Goal: Task Accomplishment & Management: Complete application form

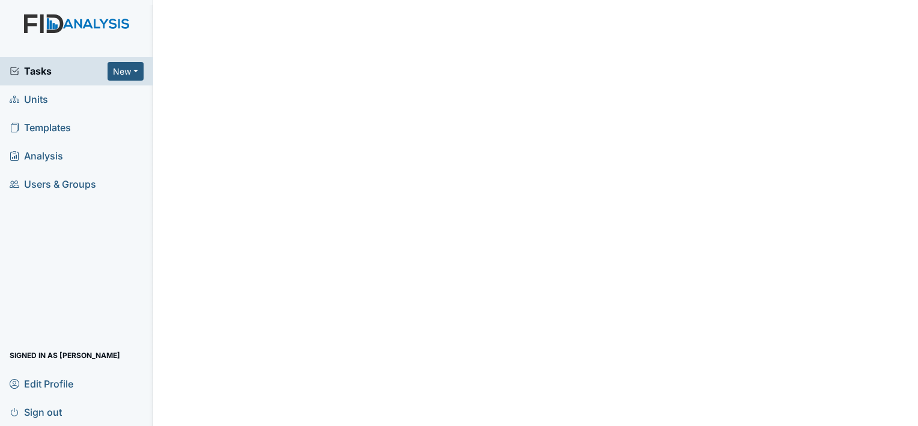
click at [38, 101] on span "Units" at bounding box center [29, 99] width 38 height 19
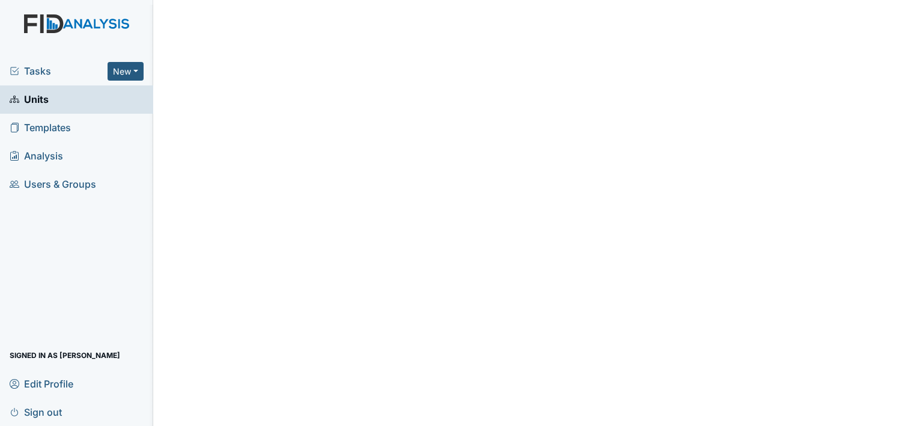
click at [82, 95] on link "Units" at bounding box center [76, 99] width 153 height 28
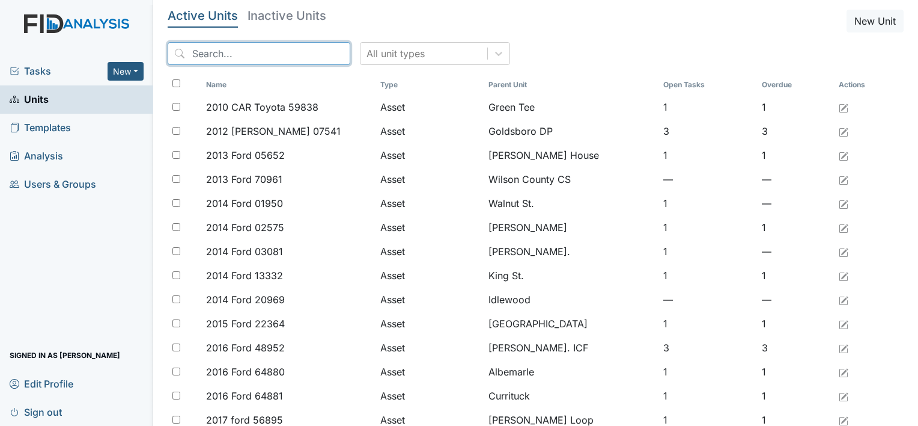
click at [202, 63] on input "search" at bounding box center [259, 53] width 183 height 23
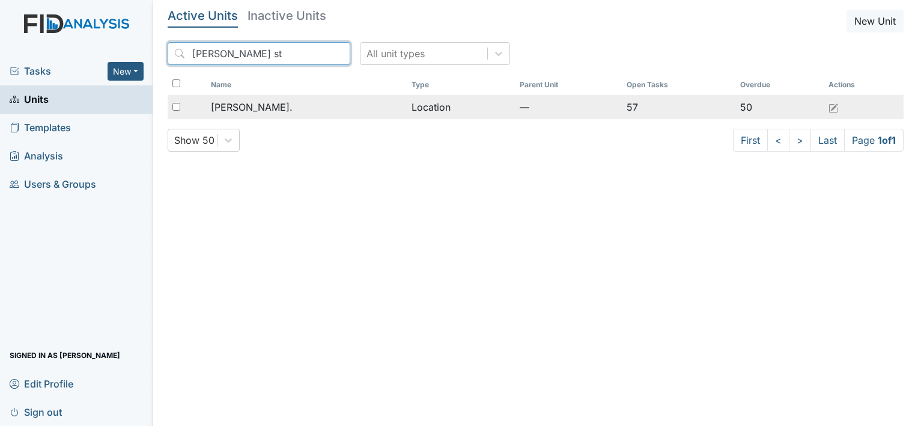
type input "William st"
click at [255, 100] on span "[PERSON_NAME]." at bounding box center [252, 107] width 82 height 14
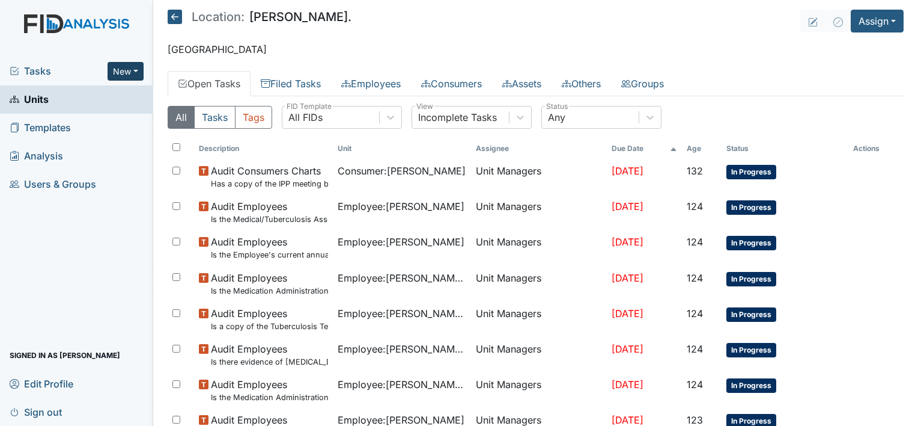
click at [137, 75] on button "New" at bounding box center [126, 71] width 36 height 19
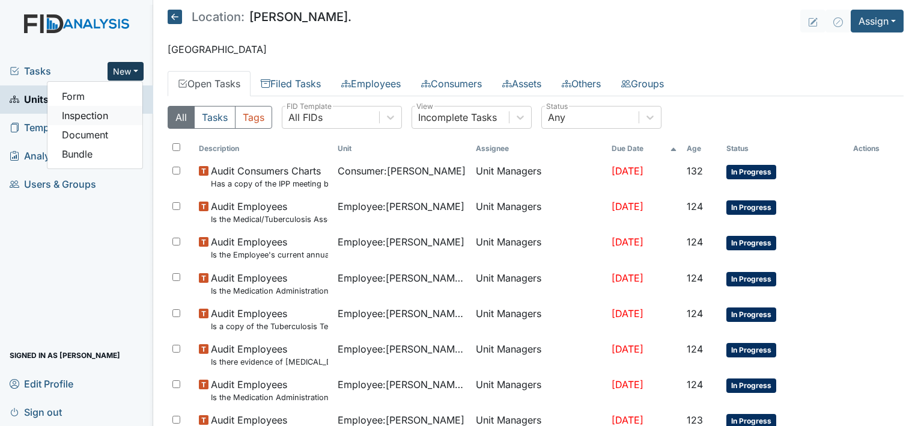
click at [121, 116] on link "Inspection" at bounding box center [94, 115] width 95 height 19
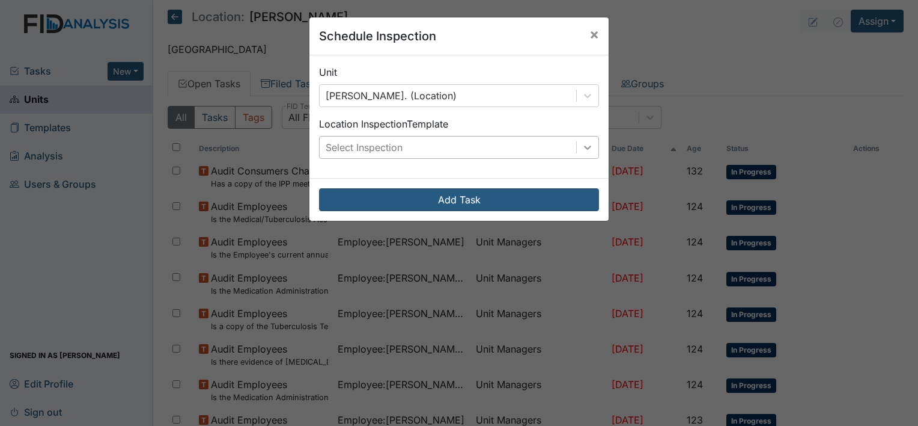
click at [588, 148] on icon at bounding box center [588, 147] width 12 height 12
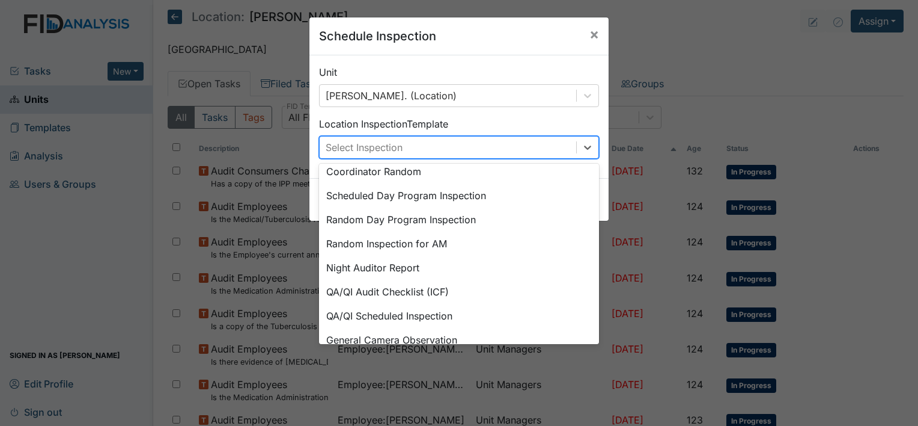
scroll to position [207, 0]
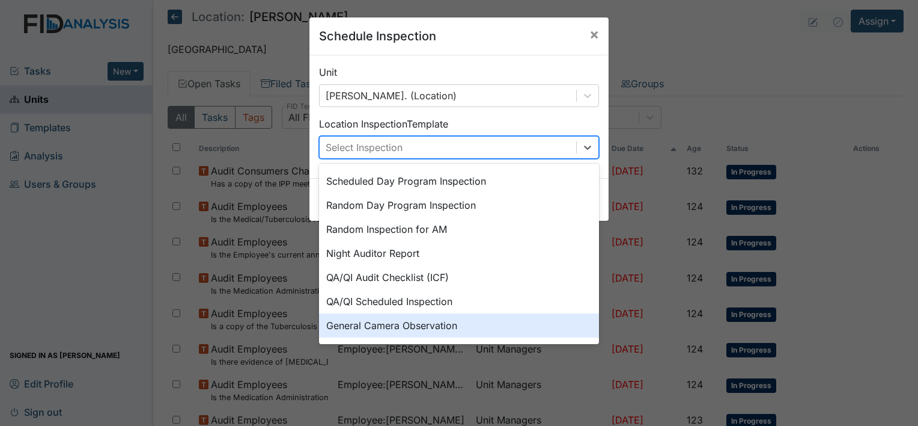
click at [445, 325] on div "General Camera Observation" at bounding box center [459, 325] width 280 height 24
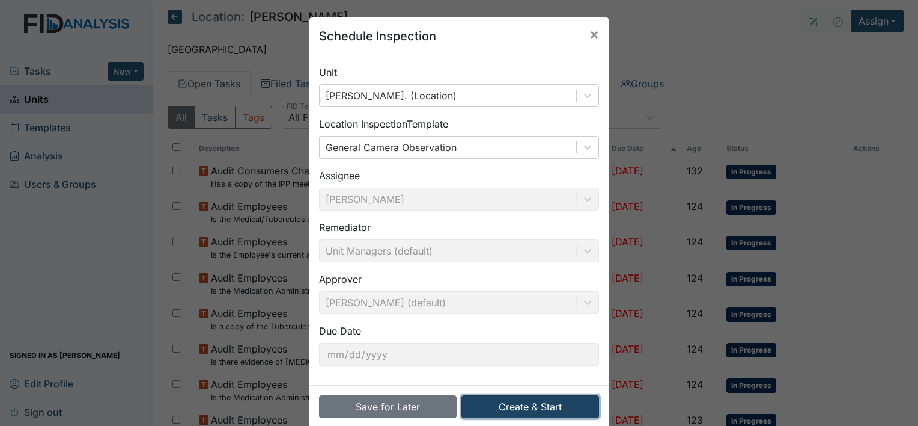
click at [531, 402] on button "Create & Start" at bounding box center [531, 406] width 138 height 23
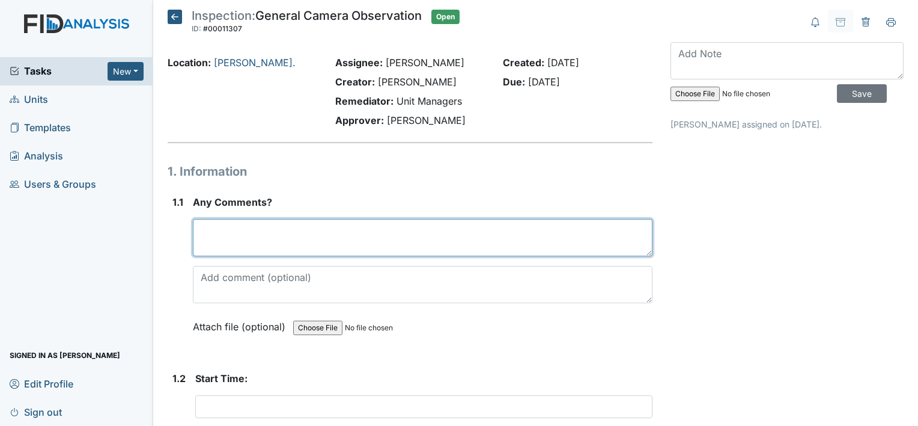
click at [280, 232] on textarea at bounding box center [423, 237] width 460 height 37
type textarea "#"
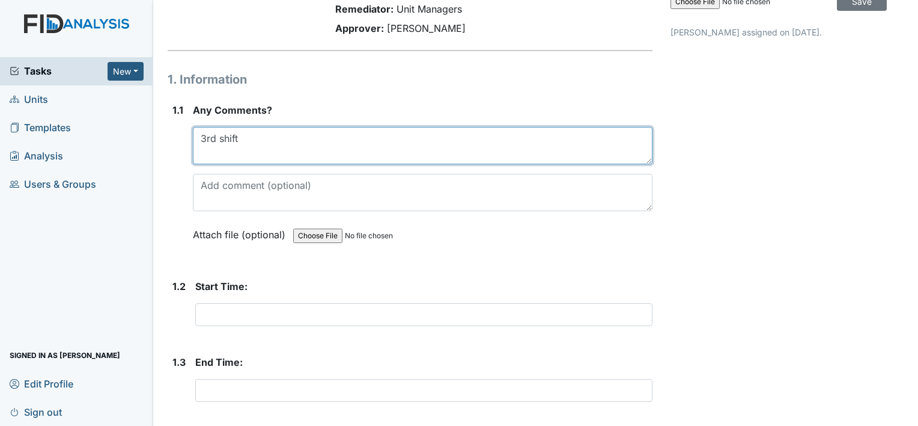
scroll to position [93, 0]
type textarea "3rd shift"
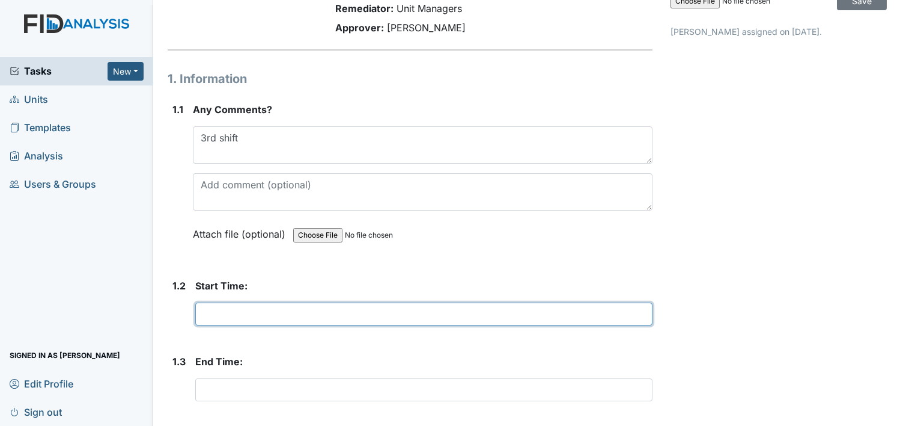
click at [269, 312] on input "text" at bounding box center [423, 313] width 457 height 23
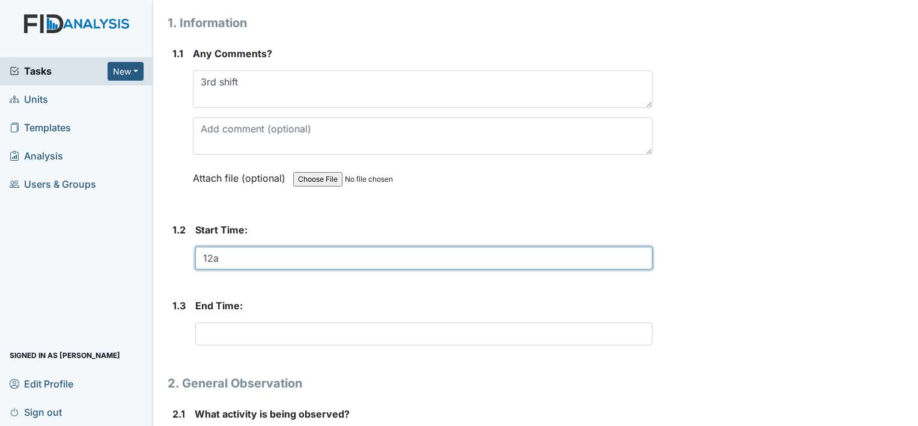
scroll to position [171, 0]
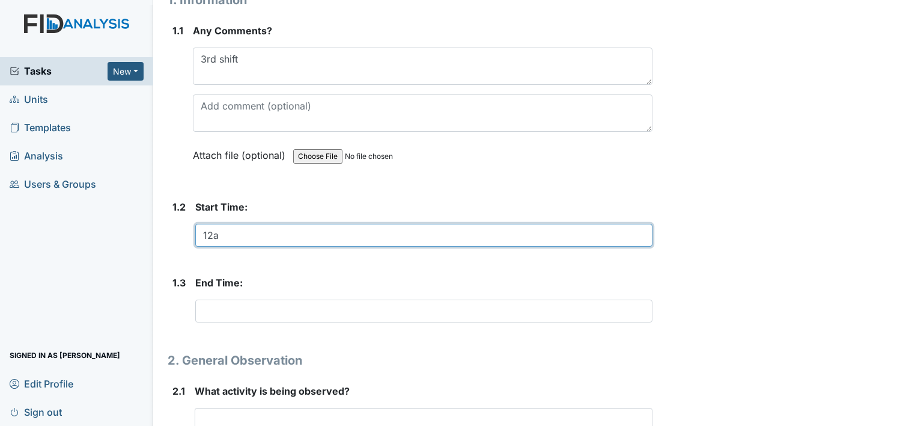
type input "12a"
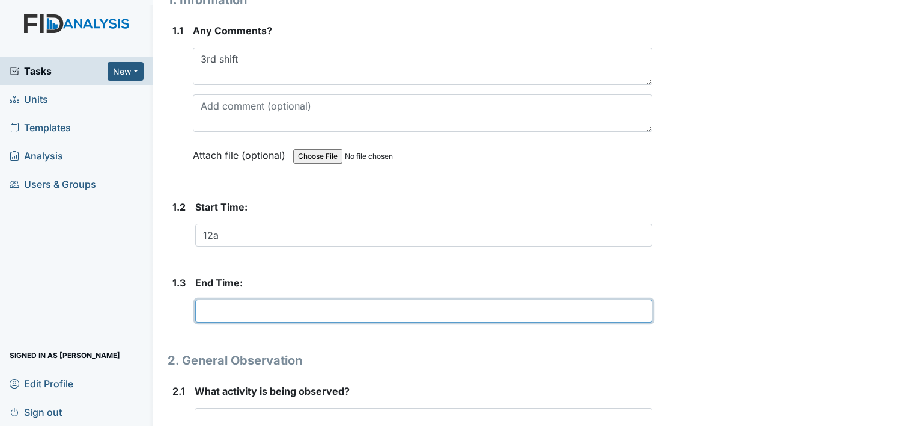
click at [218, 307] on input "text" at bounding box center [423, 310] width 457 height 23
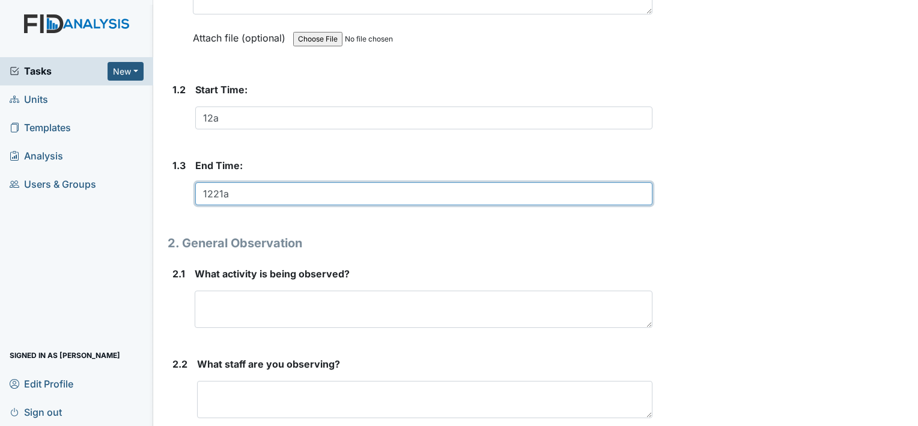
scroll to position [314, 0]
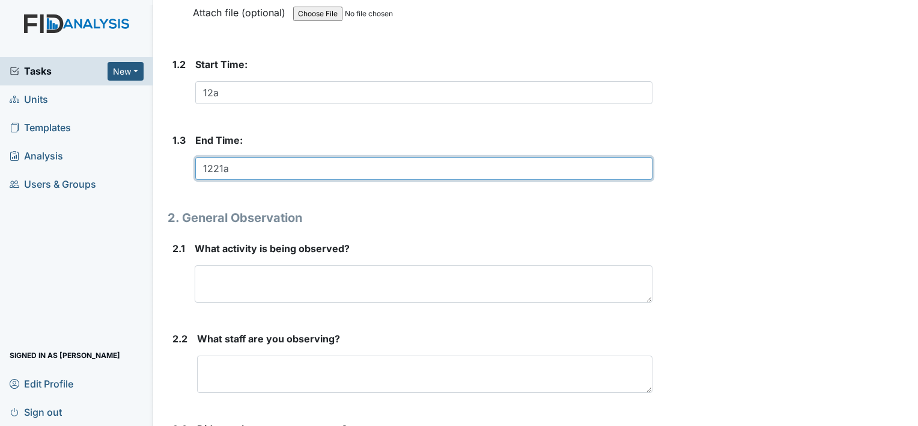
type input "1221a"
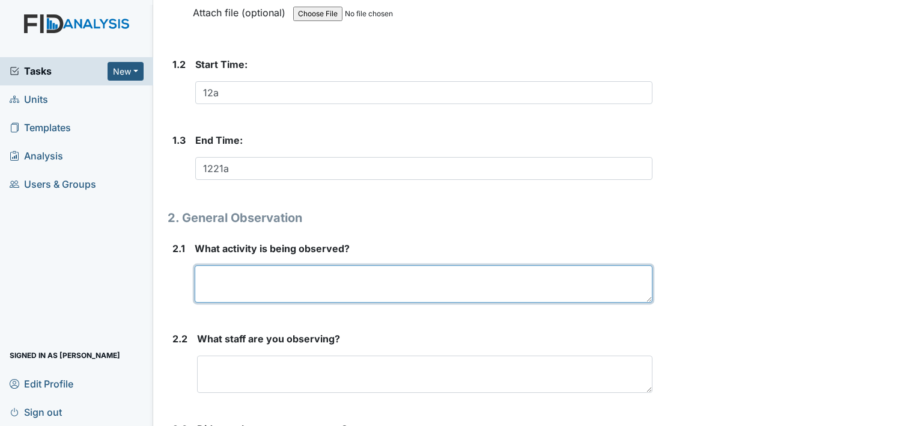
click at [216, 281] on textarea at bounding box center [424, 283] width 458 height 37
type textarea "S"
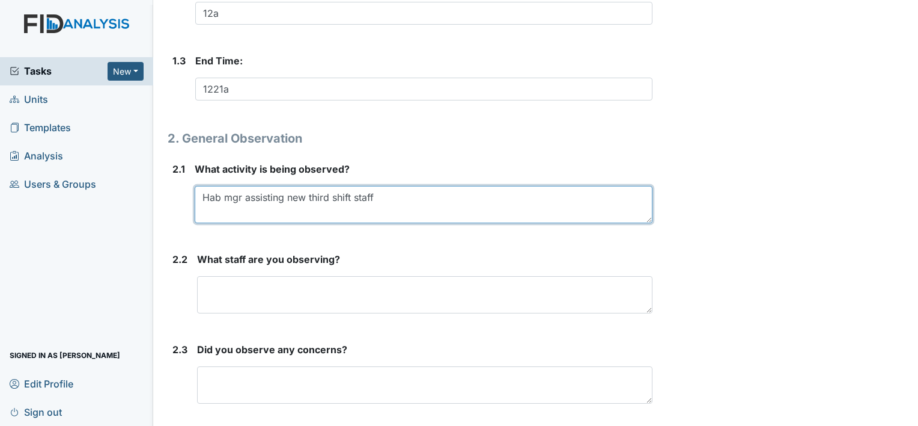
scroll to position [430, 0]
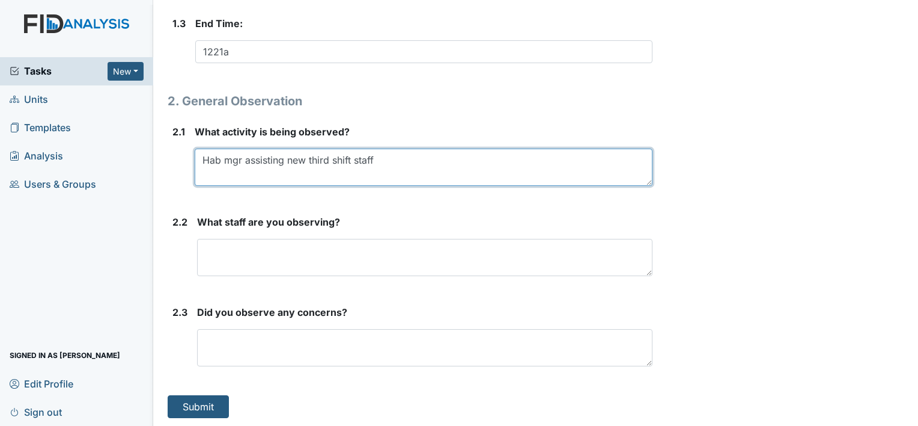
type textarea "Hab mgr assisting new third shift staff"
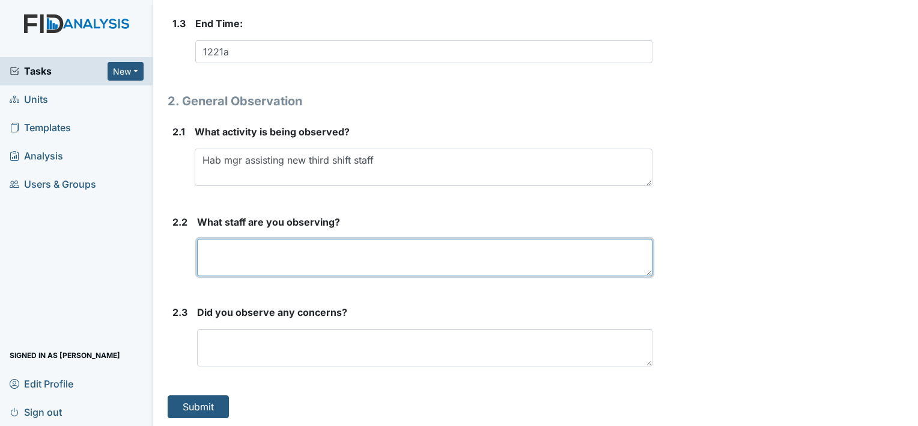
click at [281, 251] on textarea at bounding box center [425, 257] width 456 height 37
type textarea "Sandra Bryant"
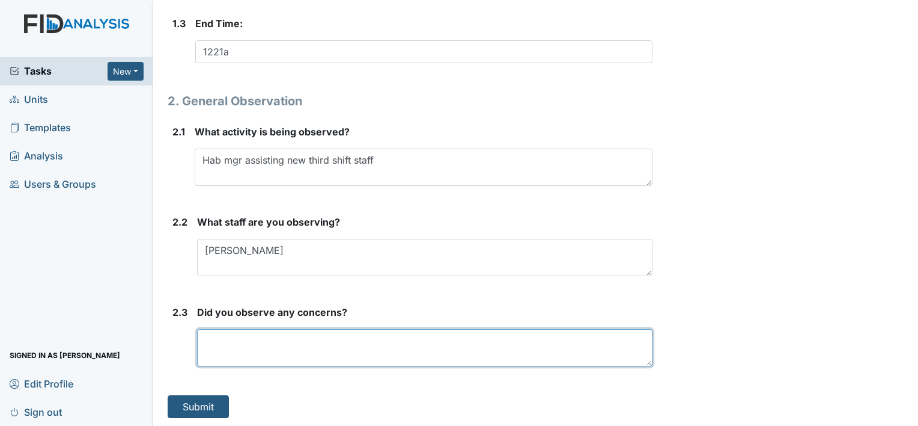
click at [275, 341] on textarea at bounding box center [425, 347] width 456 height 37
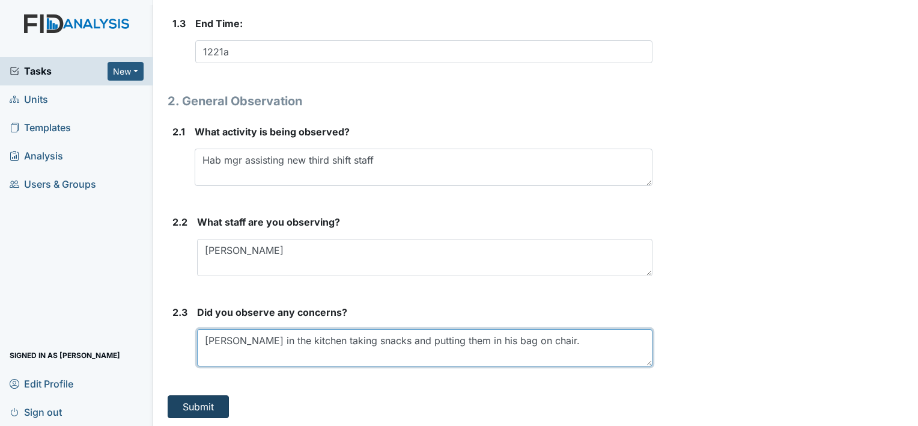
type textarea "Glenn in the kitchen taking snacks and putting them in his bag on chair."
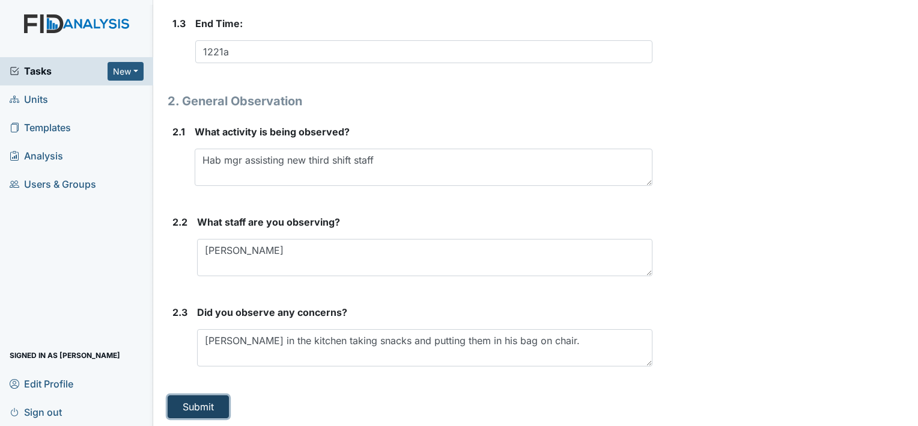
click at [210, 402] on button "Submit" at bounding box center [198, 406] width 61 height 23
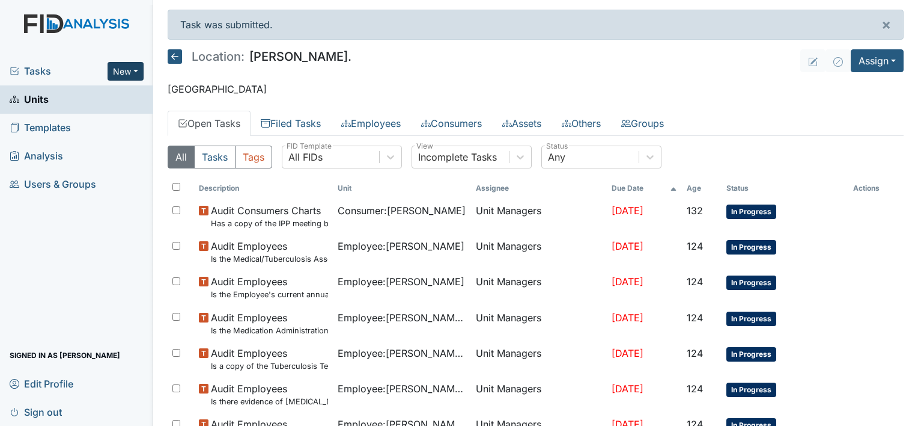
click at [133, 70] on button "New" at bounding box center [126, 71] width 36 height 19
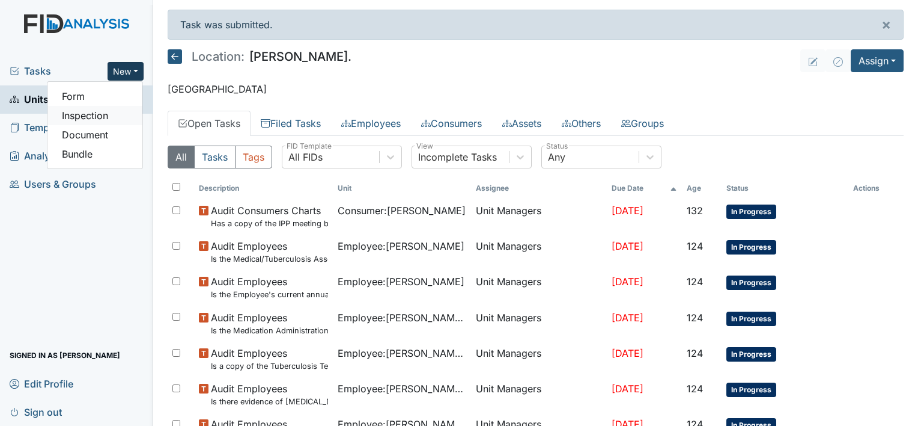
click at [103, 113] on link "Inspection" at bounding box center [94, 115] width 95 height 19
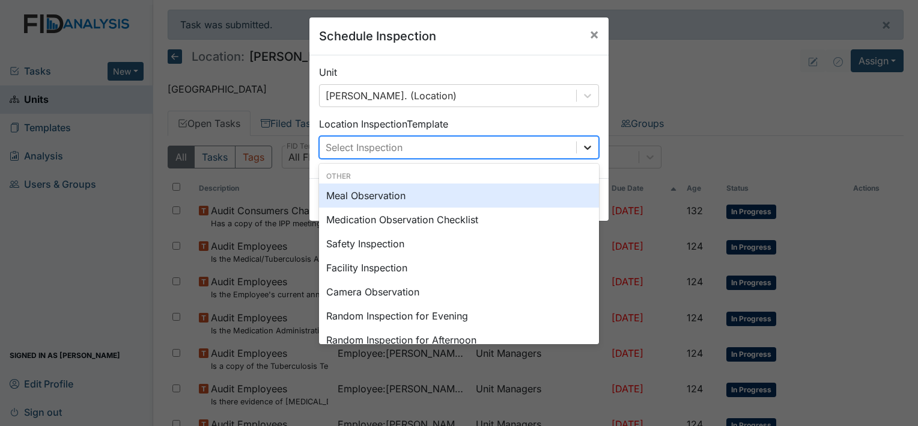
click at [587, 144] on icon at bounding box center [588, 147] width 12 height 12
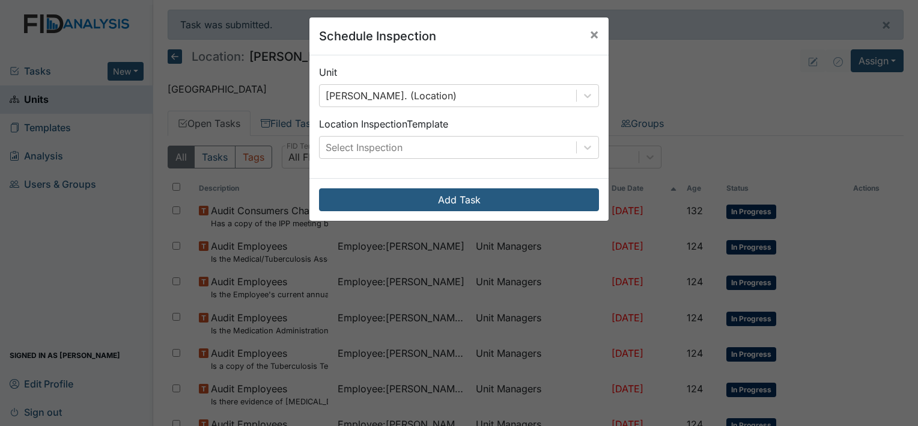
click at [691, 74] on div "Schedule Inspection × Unit William St. (Location) Location Inspection Template …" at bounding box center [459, 213] width 918 height 426
click at [590, 35] on span "×" at bounding box center [595, 33] width 10 height 17
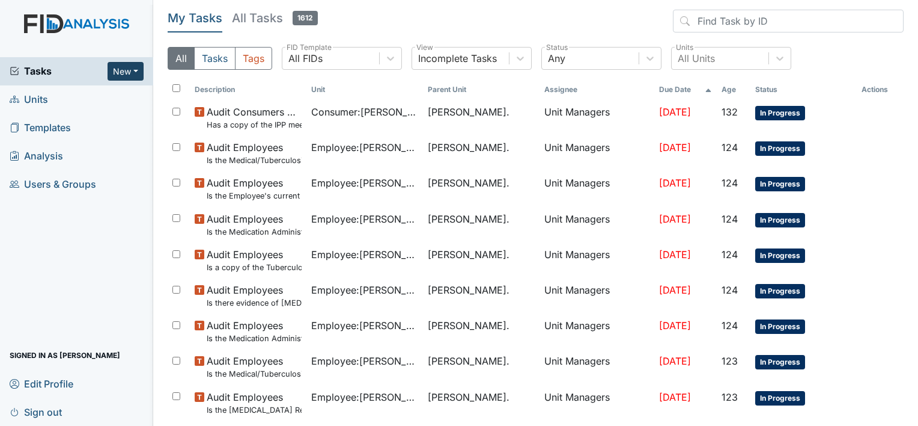
click at [130, 77] on button "New" at bounding box center [126, 71] width 36 height 19
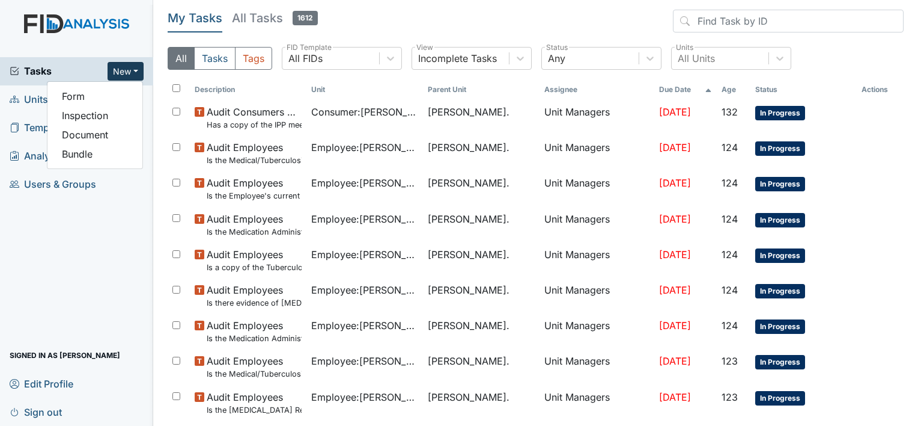
click at [136, 67] on button "New" at bounding box center [126, 71] width 36 height 19
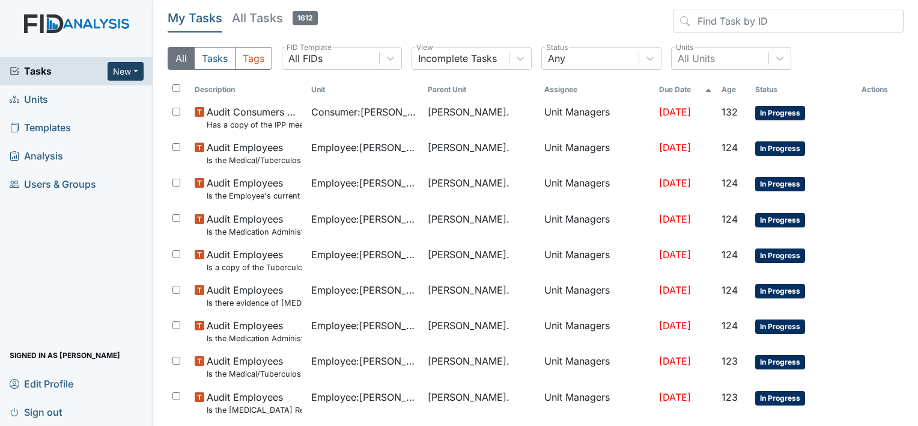
click at [136, 67] on button "New" at bounding box center [126, 71] width 36 height 19
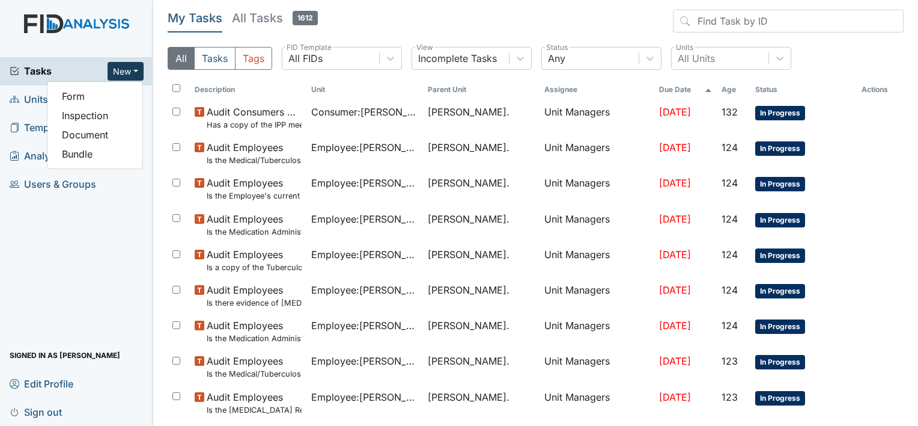
click at [29, 99] on span "Units" at bounding box center [29, 99] width 38 height 19
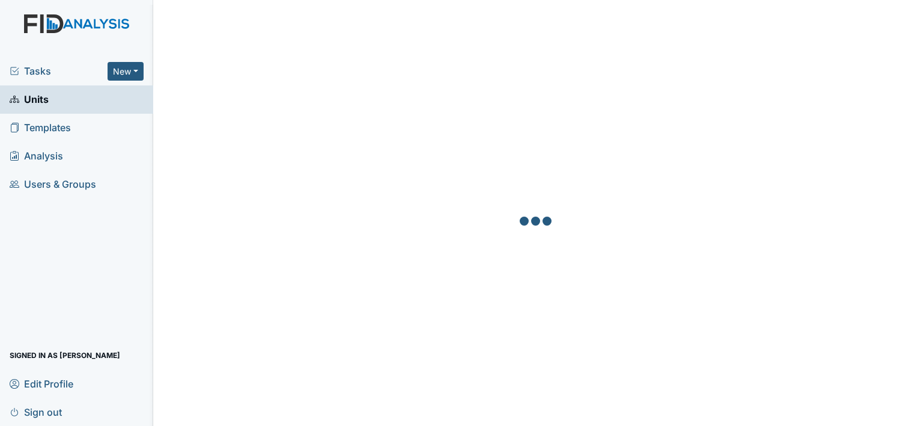
click at [29, 99] on span "Units" at bounding box center [29, 99] width 39 height 19
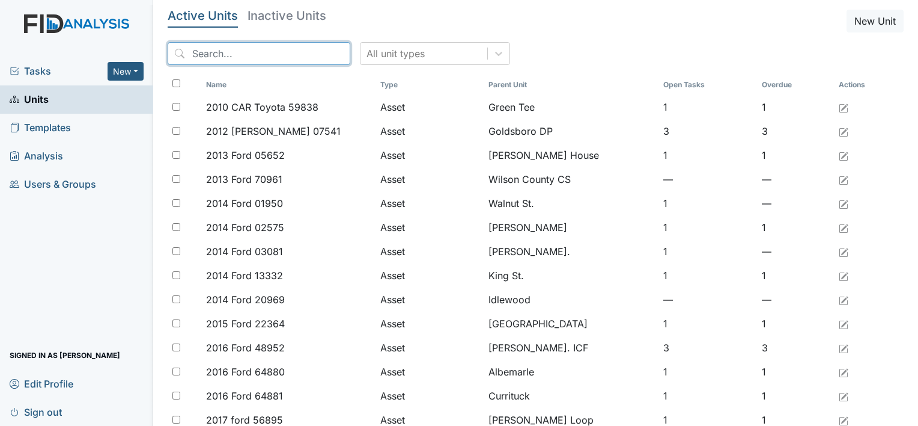
click at [207, 50] on input "search" at bounding box center [259, 53] width 183 height 23
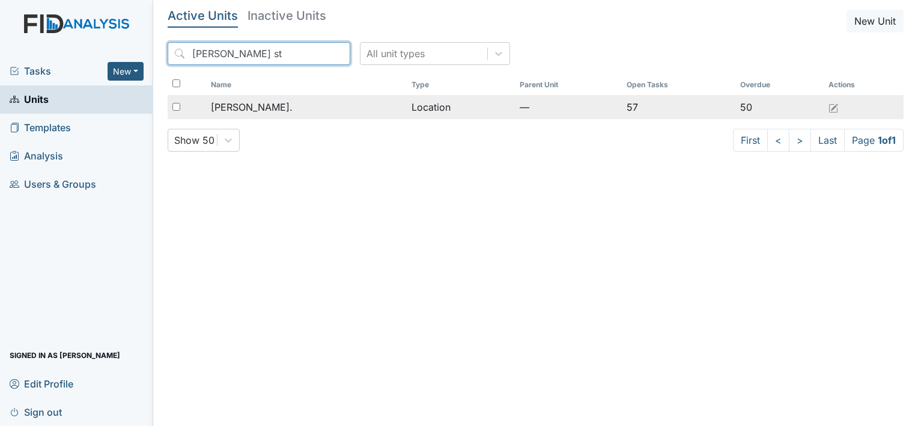
type input "William st"
click at [256, 106] on span "[PERSON_NAME]." at bounding box center [252, 107] width 82 height 14
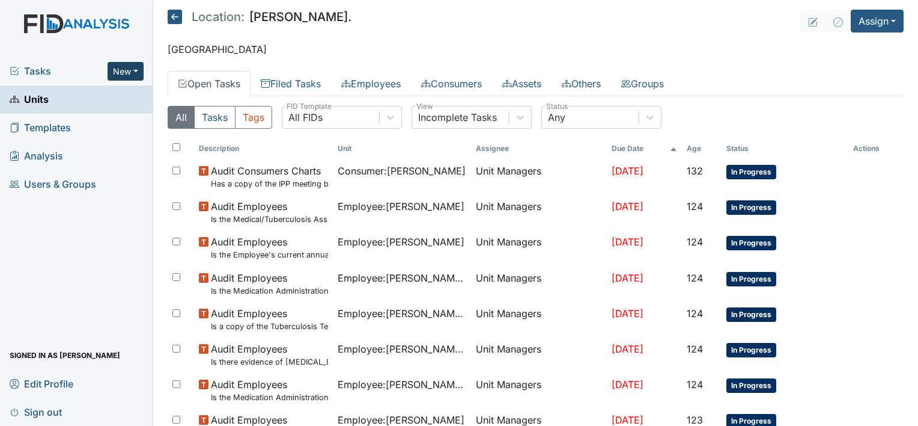
click at [137, 75] on button "New" at bounding box center [126, 71] width 36 height 19
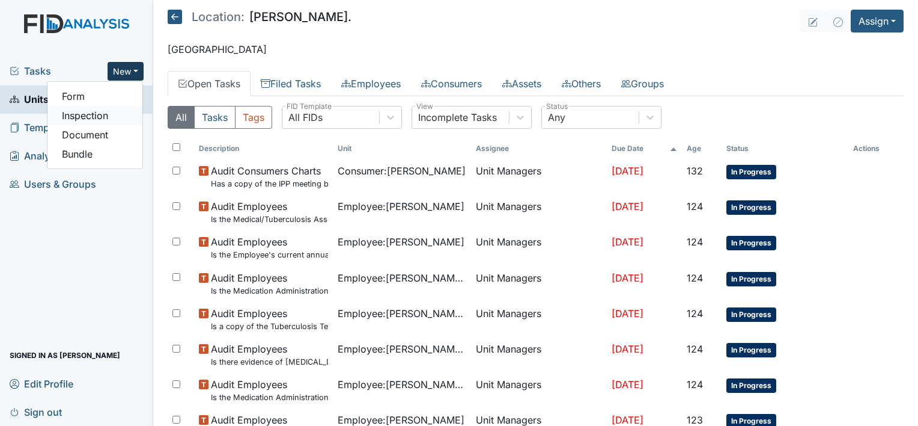
click at [118, 115] on link "Inspection" at bounding box center [94, 115] width 95 height 19
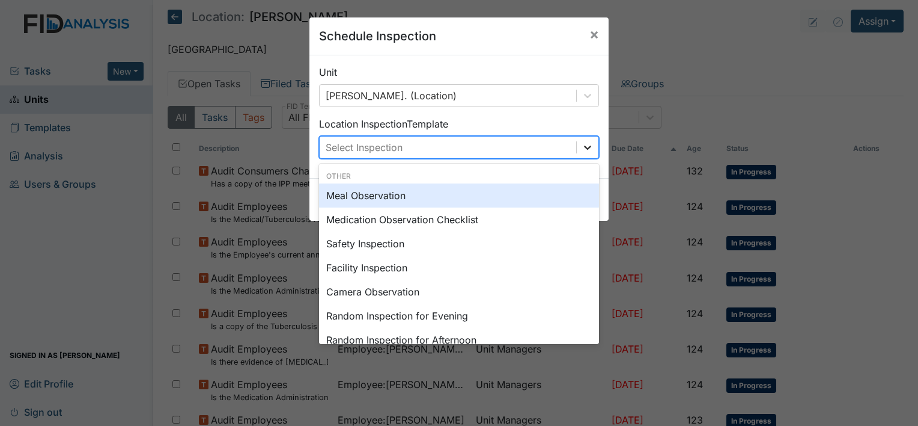
click at [582, 152] on icon at bounding box center [588, 147] width 12 height 12
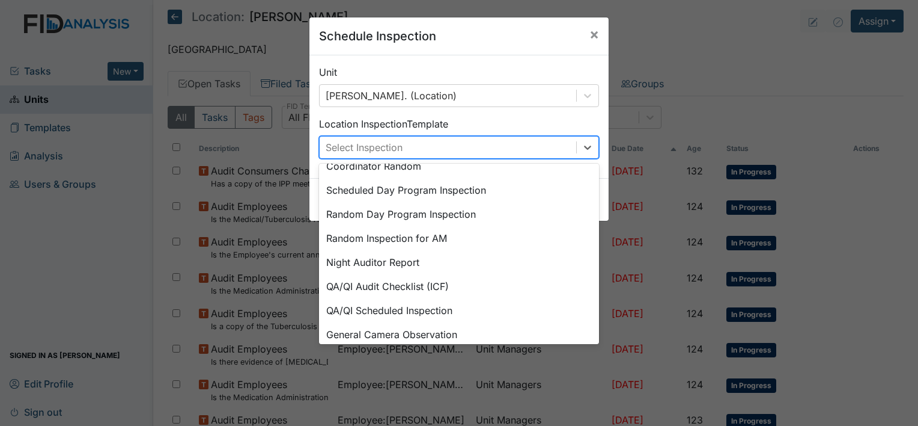
scroll to position [207, 0]
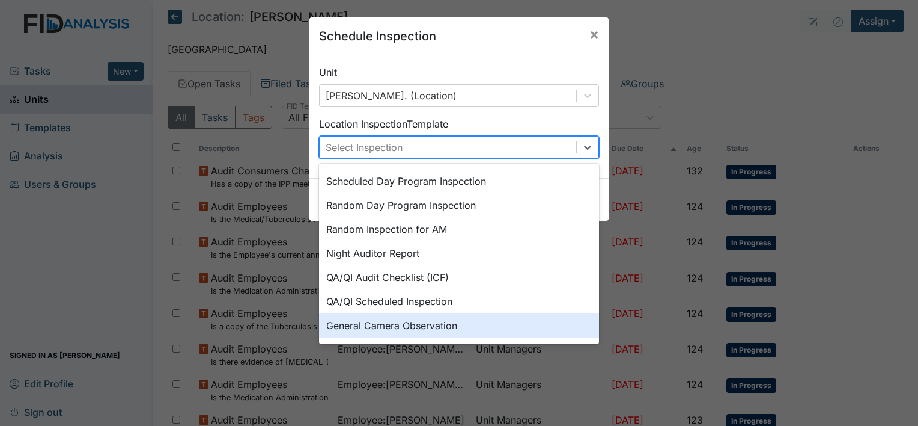
click at [426, 325] on div "General Camera Observation" at bounding box center [459, 325] width 280 height 24
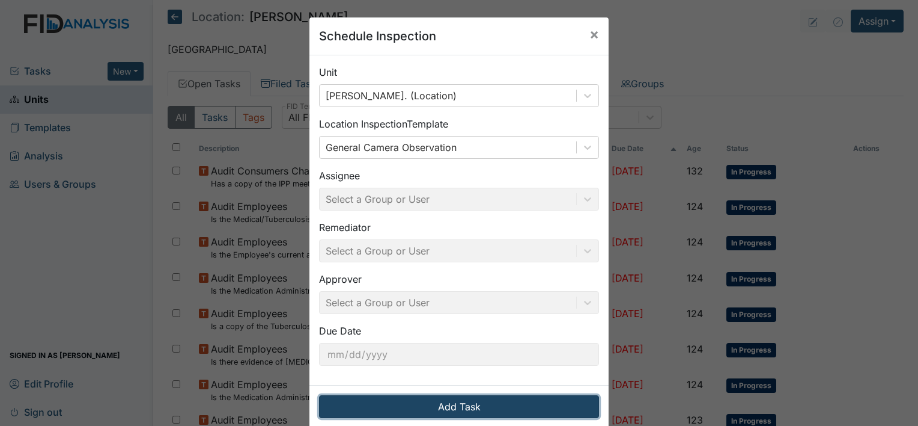
click at [449, 402] on button "Add Task" at bounding box center [459, 406] width 280 height 23
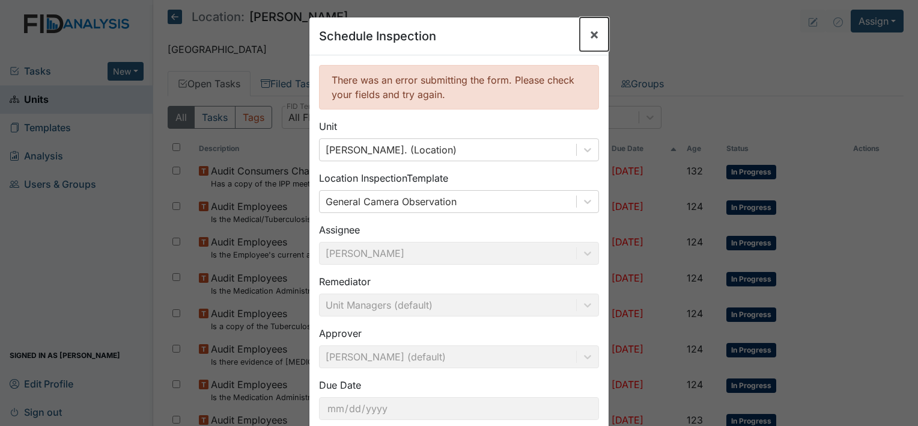
click at [593, 32] on span "×" at bounding box center [595, 33] width 10 height 17
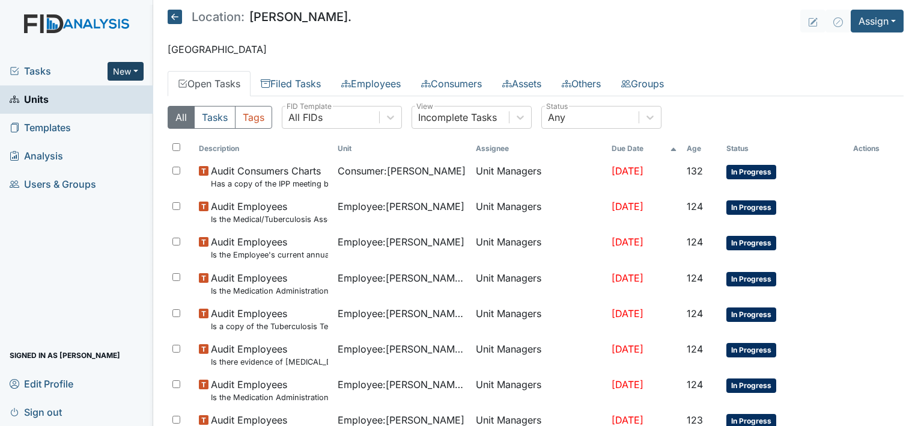
click at [135, 69] on button "New" at bounding box center [126, 71] width 36 height 19
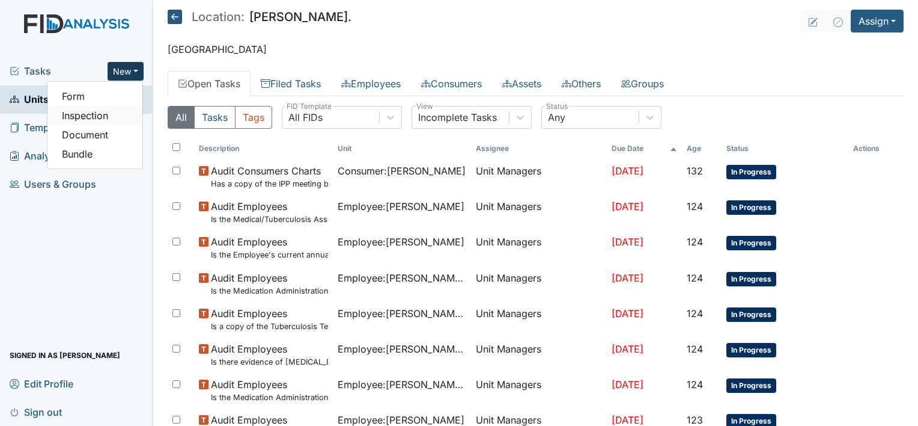
click at [112, 115] on link "Inspection" at bounding box center [94, 115] width 95 height 19
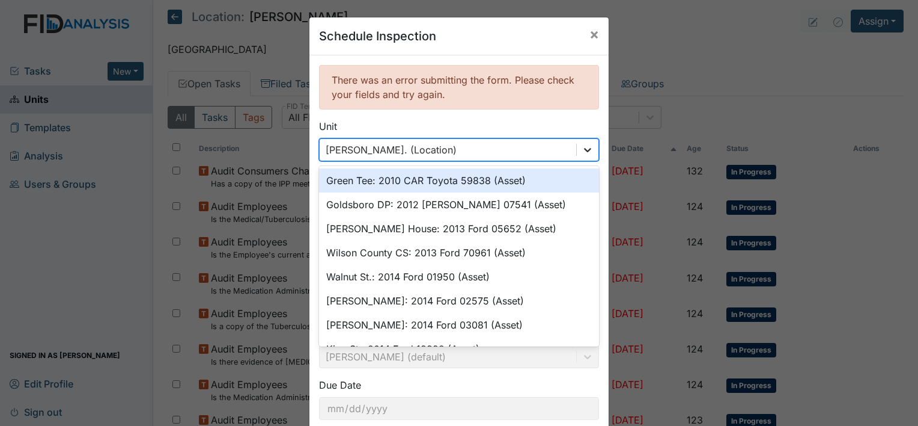
click at [587, 150] on icon at bounding box center [588, 150] width 12 height 12
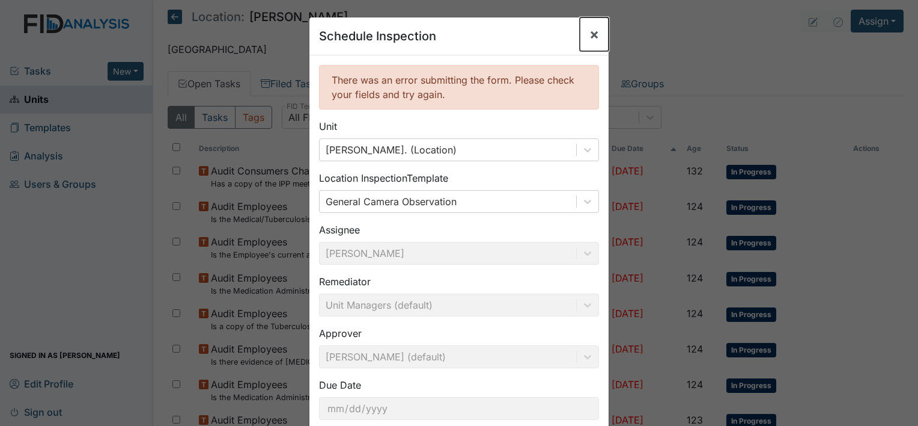
click at [590, 33] on span "×" at bounding box center [595, 33] width 10 height 17
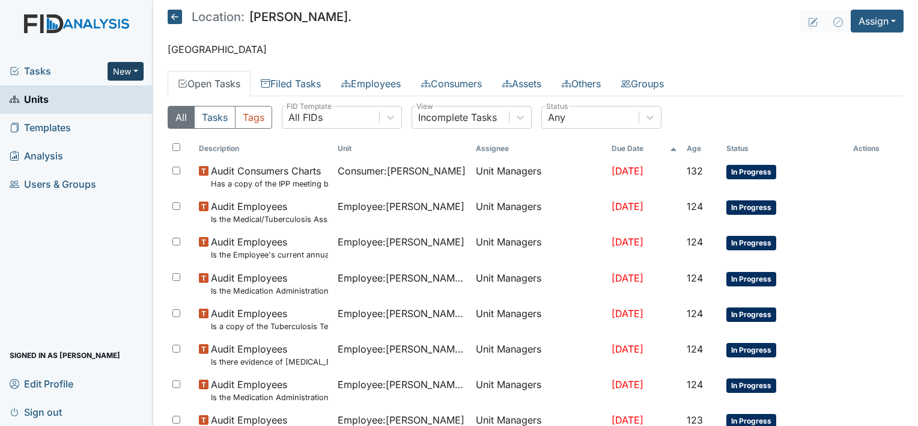
click at [137, 72] on button "New" at bounding box center [126, 71] width 36 height 19
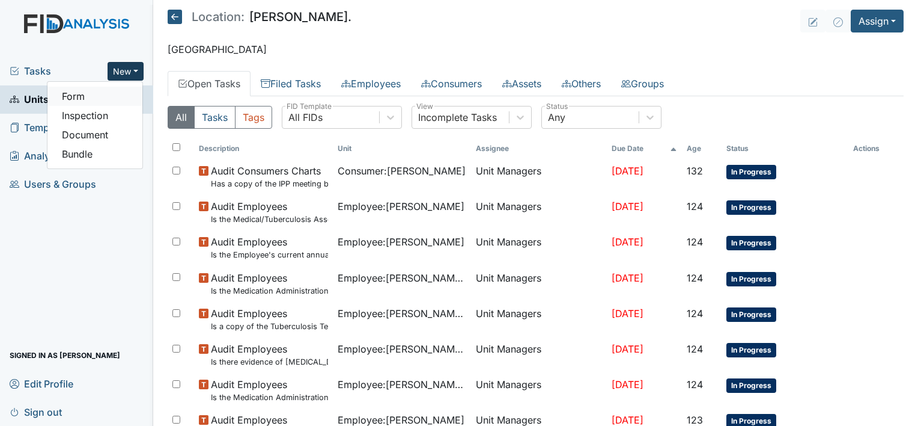
click at [111, 99] on link "Form" at bounding box center [94, 96] width 95 height 19
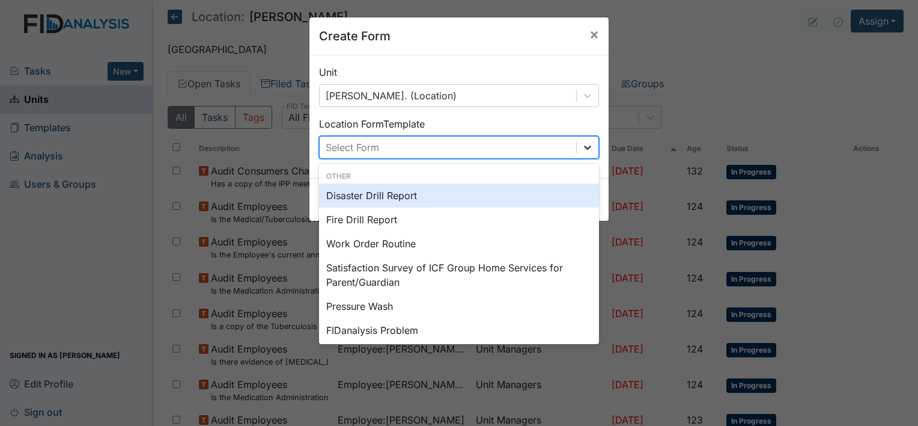
click at [584, 150] on icon at bounding box center [588, 147] width 12 height 12
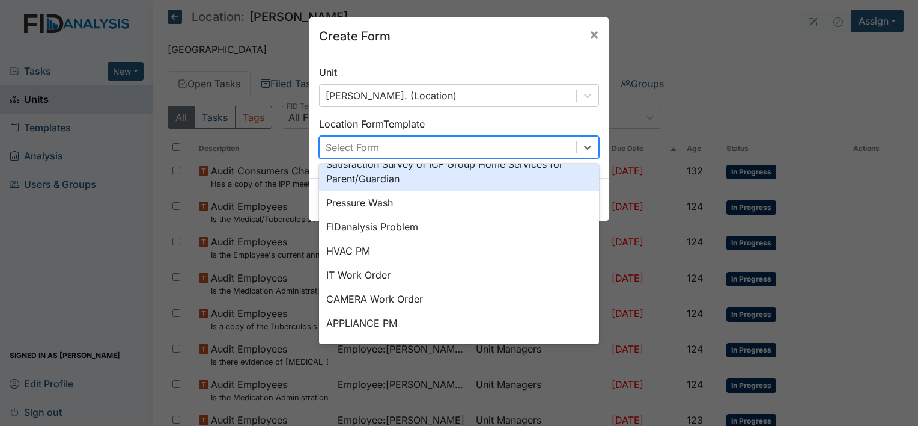
scroll to position [149, 0]
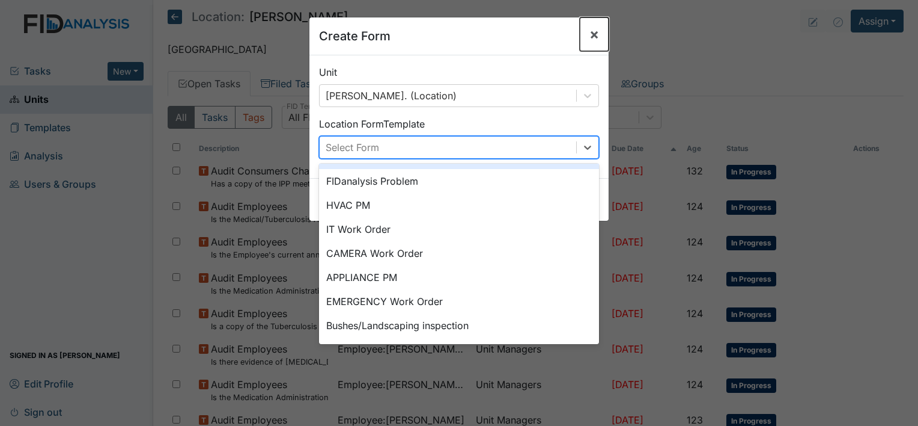
click at [590, 33] on span "×" at bounding box center [595, 33] width 10 height 17
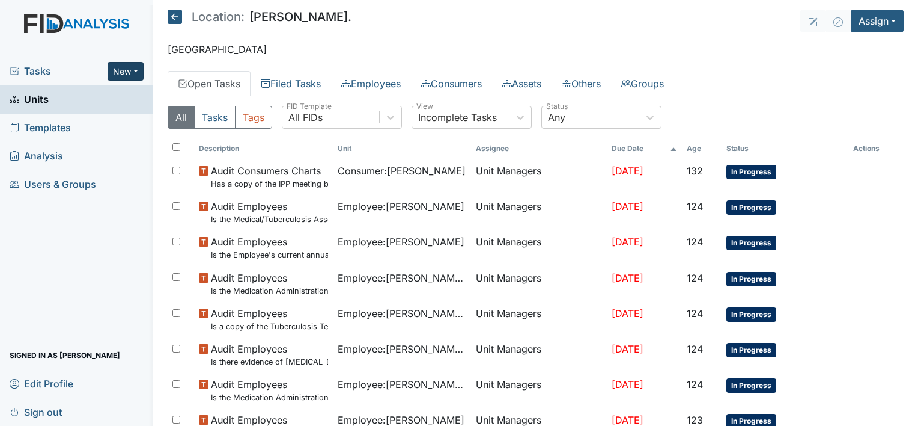
click at [135, 63] on button "New" at bounding box center [126, 71] width 36 height 19
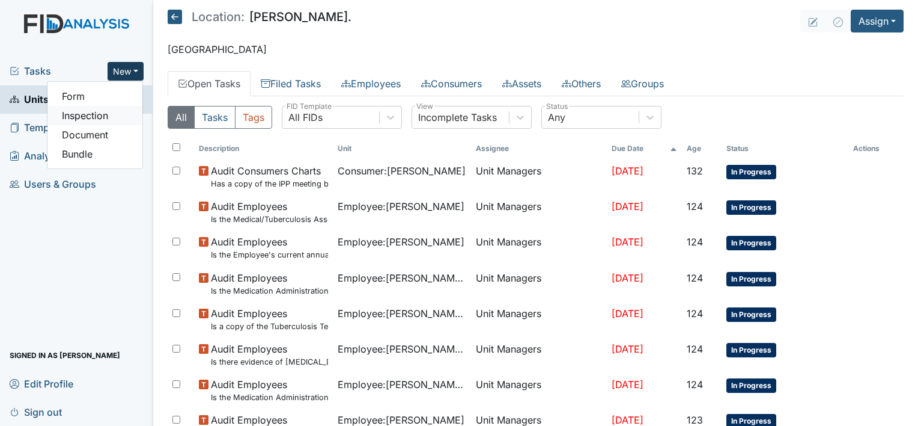
click at [111, 121] on link "Inspection" at bounding box center [94, 115] width 95 height 19
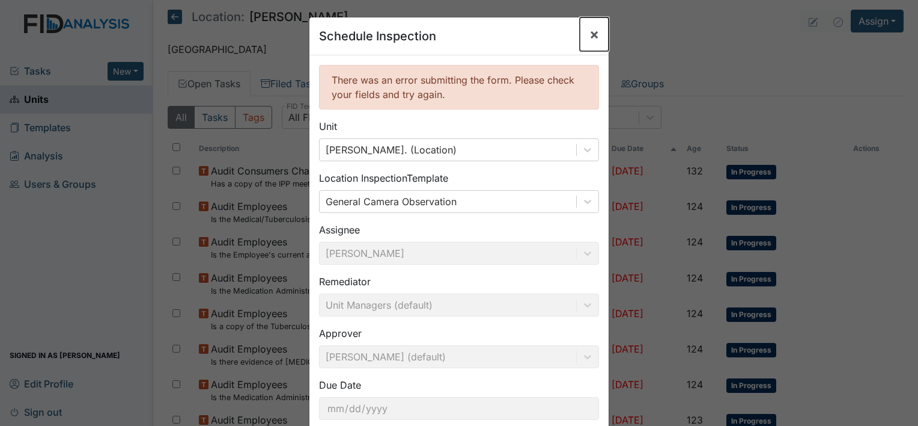
click at [590, 30] on span "×" at bounding box center [595, 33] width 10 height 17
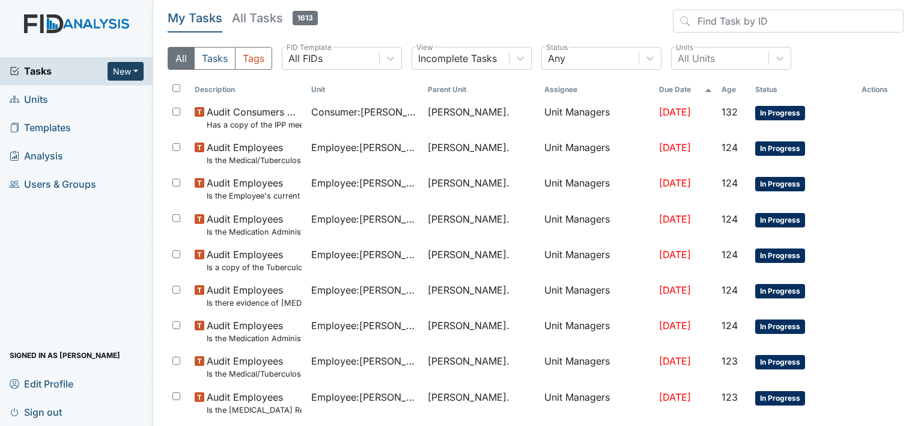
click at [137, 71] on button "New" at bounding box center [126, 71] width 36 height 19
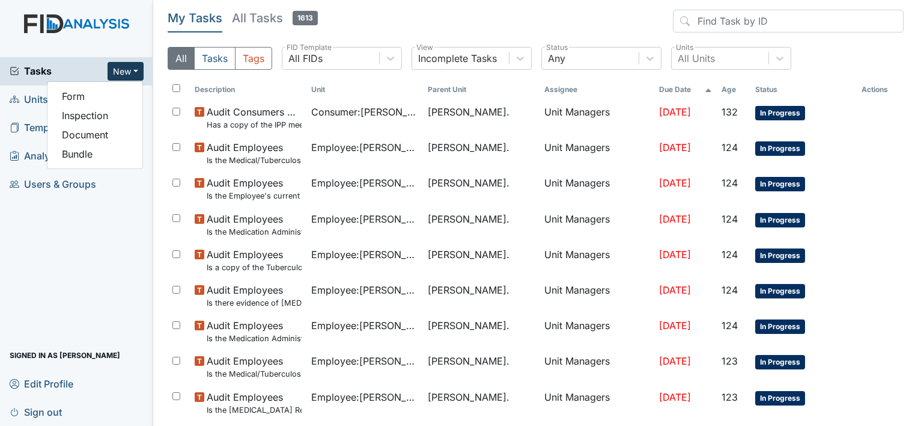
click at [115, 231] on div "Tasks New Form Inspection Document Bundle Units Templates Analysis Users & Grou…" at bounding box center [76, 241] width 153 height 368
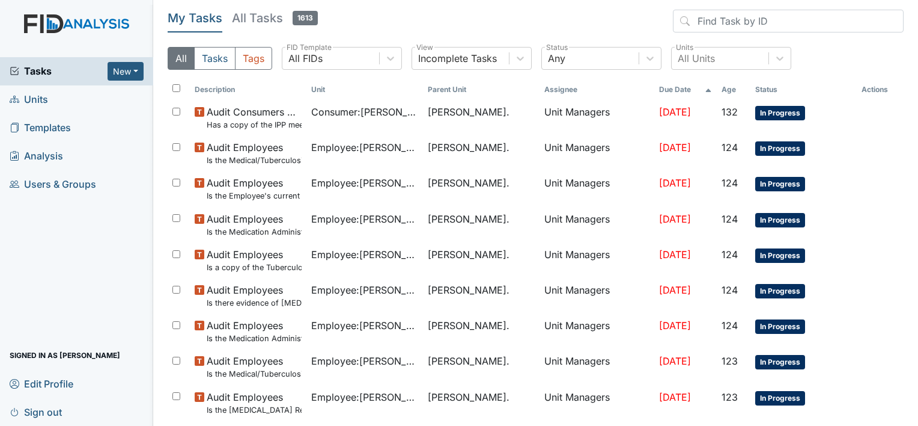
click at [43, 102] on span "Units" at bounding box center [29, 99] width 38 height 19
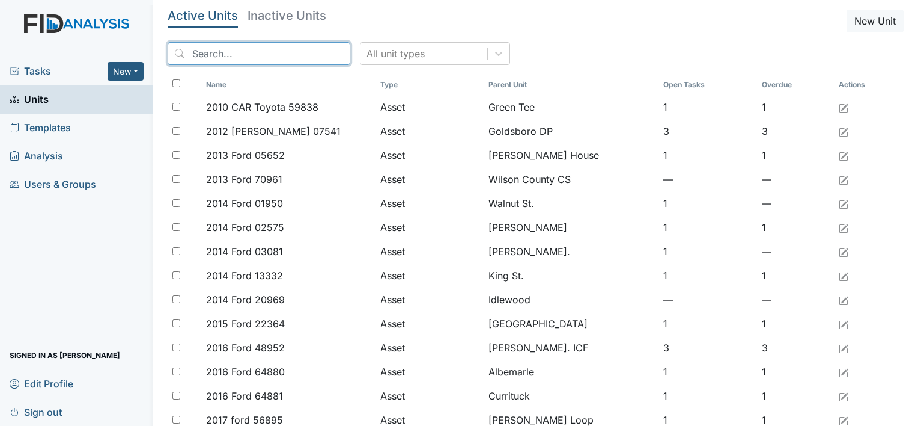
click at [207, 56] on input "search" at bounding box center [259, 53] width 183 height 23
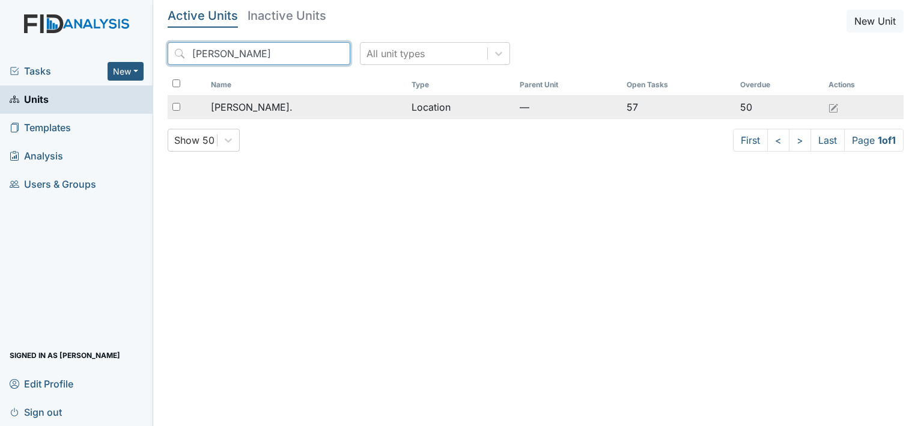
type input "William St"
click at [258, 103] on span "[PERSON_NAME]." at bounding box center [252, 107] width 82 height 14
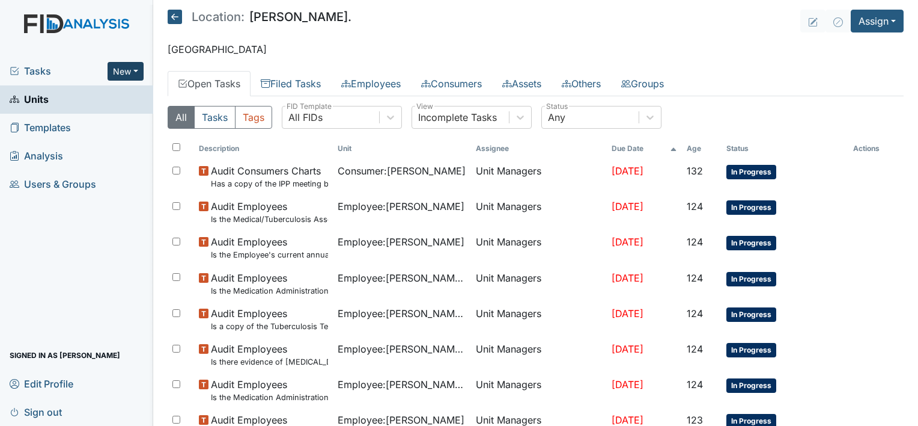
click at [142, 69] on button "New" at bounding box center [126, 71] width 36 height 19
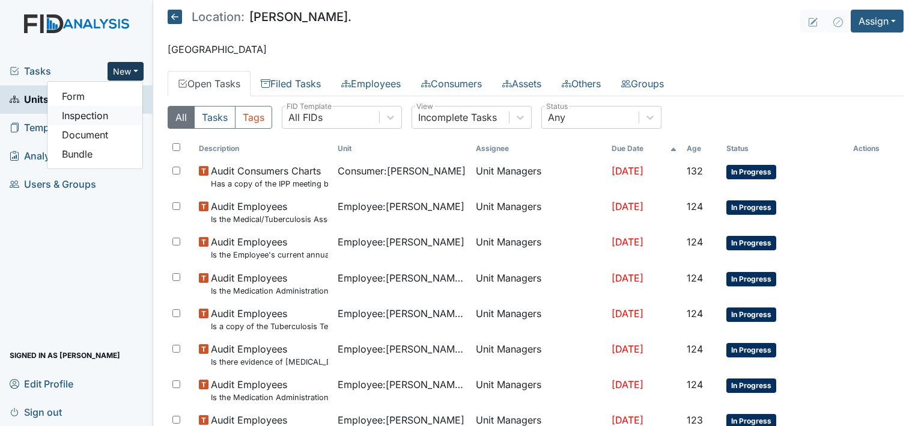
click at [123, 118] on link "Inspection" at bounding box center [94, 115] width 95 height 19
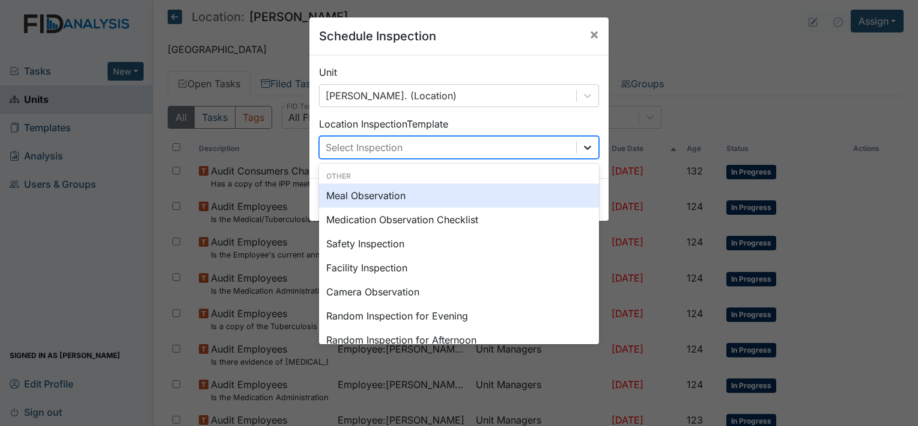
click at [582, 150] on icon at bounding box center [588, 147] width 12 height 12
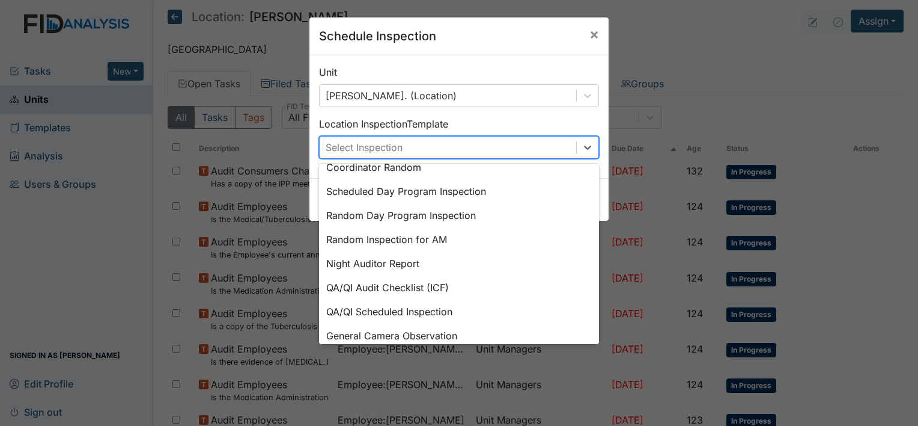
scroll to position [207, 0]
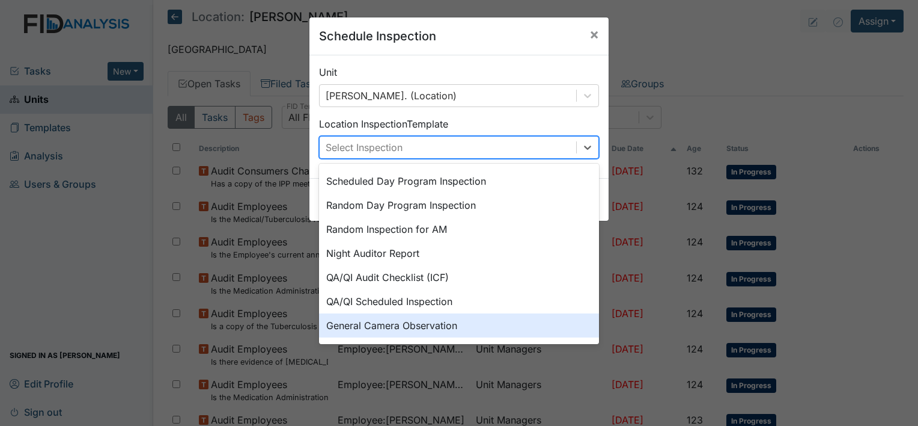
click at [437, 323] on div "General Camera Observation" at bounding box center [459, 325] width 280 height 24
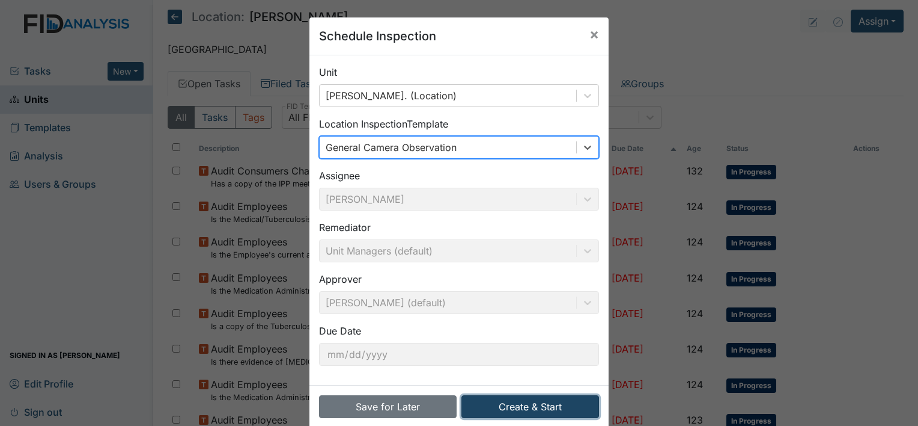
click at [515, 400] on button "Create & Start" at bounding box center [531, 406] width 138 height 23
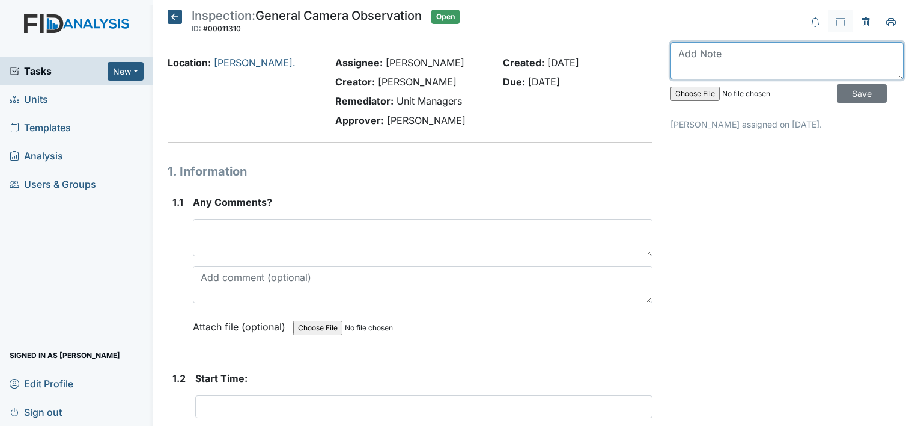
click at [704, 60] on textarea at bounding box center [787, 60] width 233 height 37
type textarea "Completed 9/16"
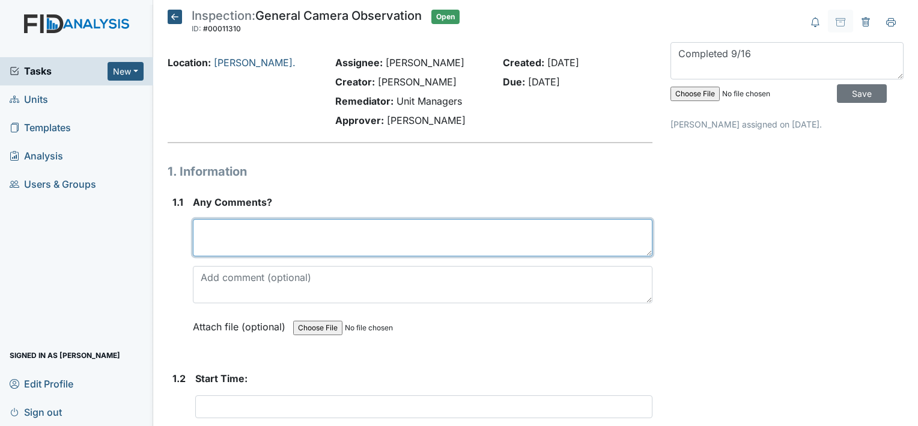
click at [363, 245] on textarea at bounding box center [423, 237] width 460 height 37
click at [262, 228] on textarea "Second Shift" at bounding box center [423, 237] width 460 height 37
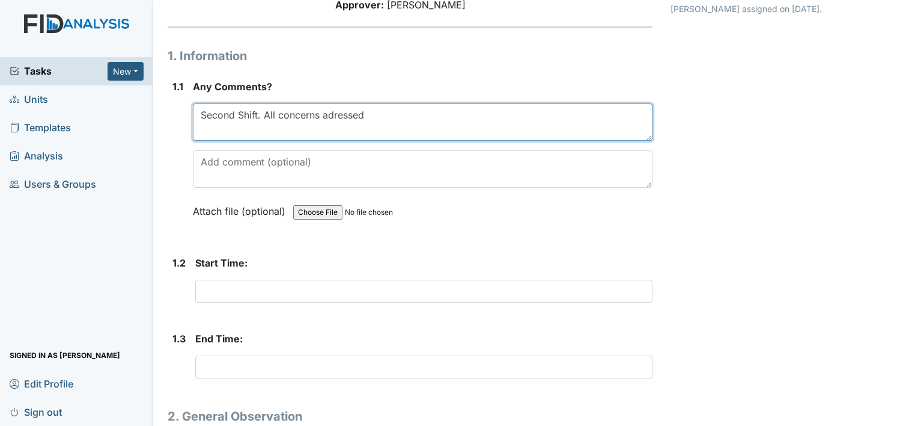
scroll to position [123, 0]
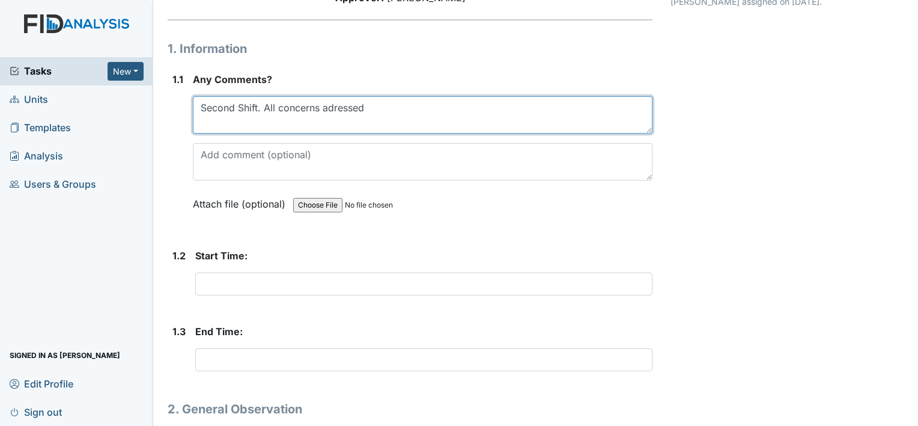
type textarea "Second Shift. All concerns adressed"
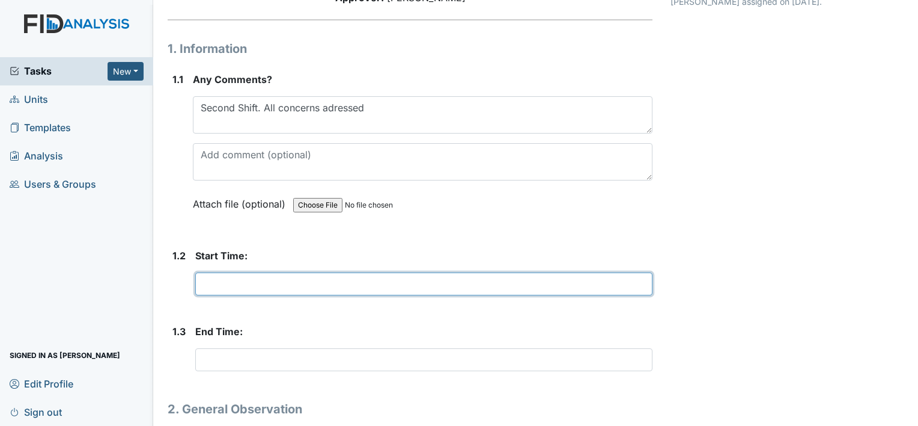
click at [279, 283] on input "text" at bounding box center [423, 283] width 457 height 23
type input "1441p"
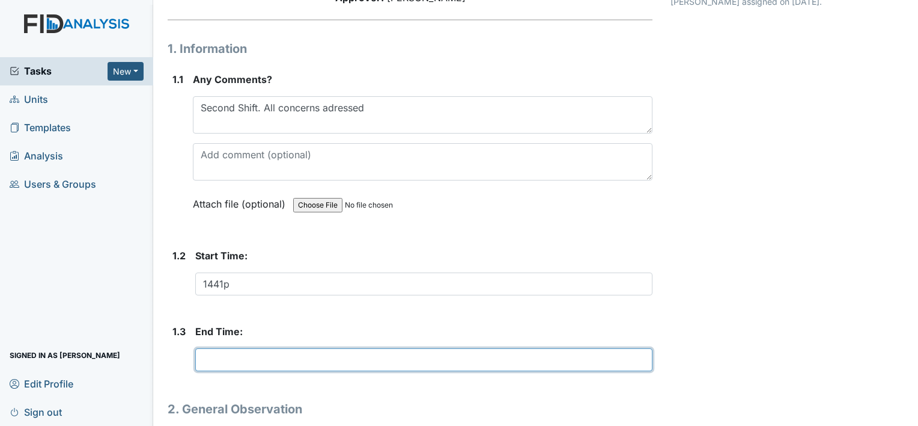
click at [227, 355] on input "text" at bounding box center [423, 359] width 457 height 23
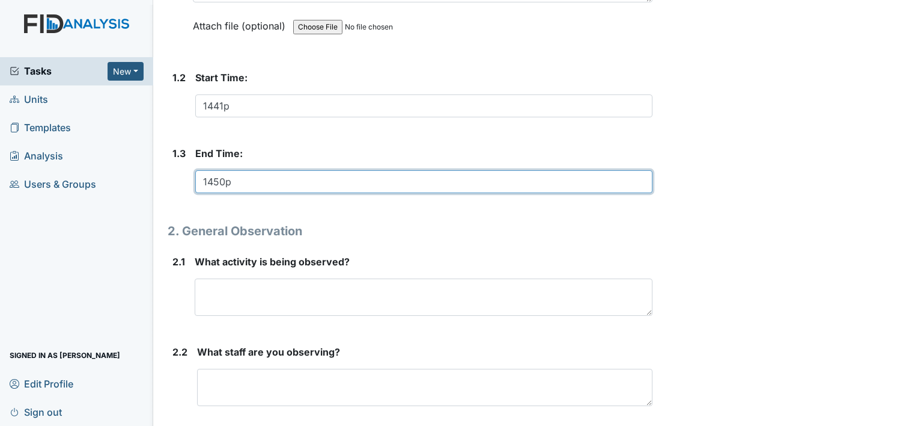
scroll to position [313, 0]
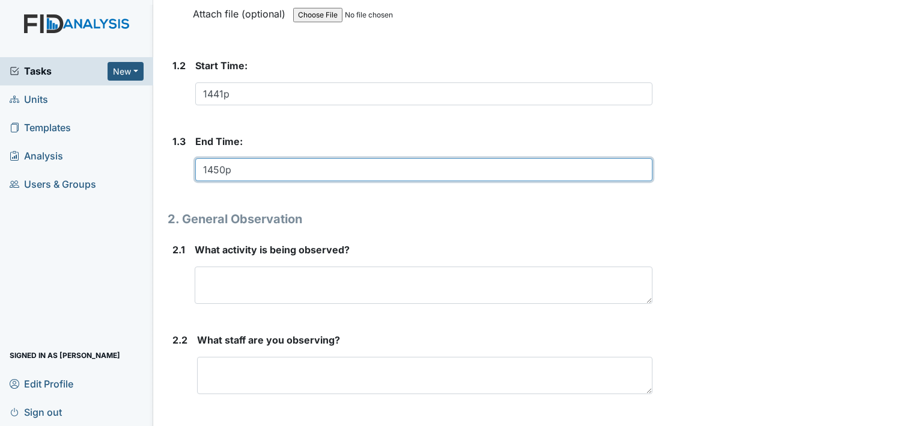
type input "1450p"
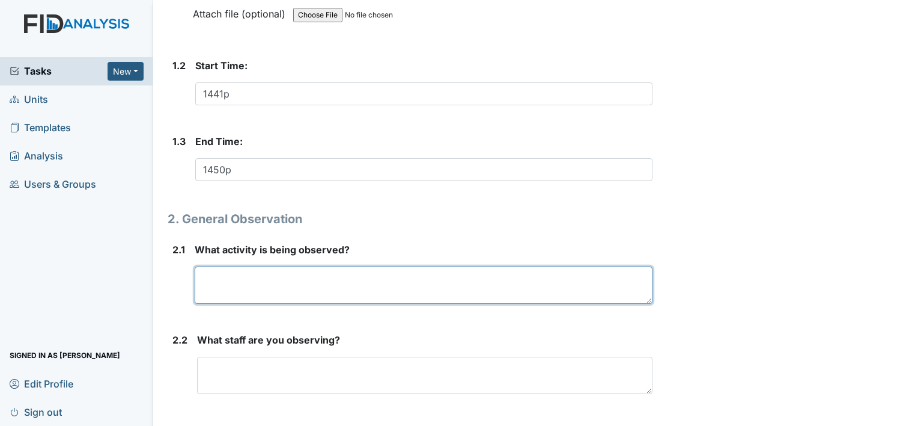
click at [260, 282] on textarea at bounding box center [424, 284] width 458 height 37
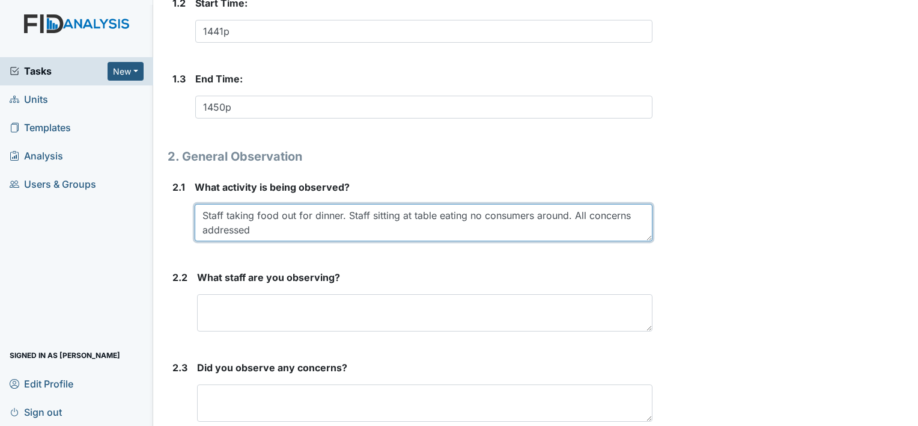
scroll to position [377, 0]
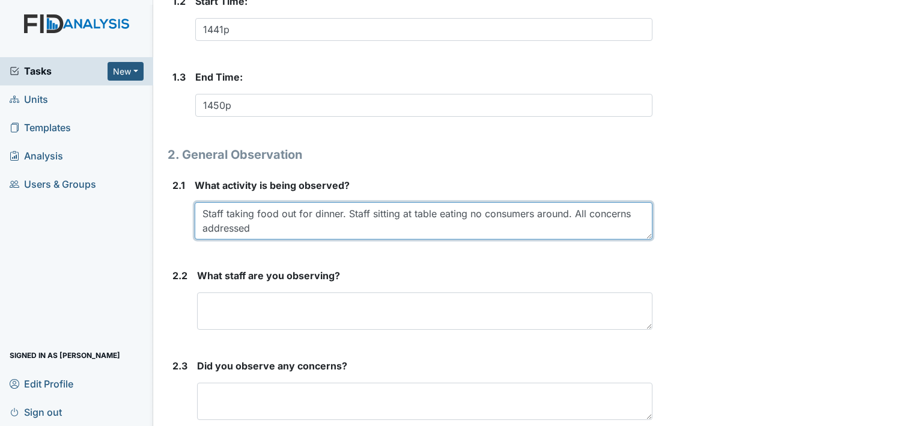
type textarea "Staff taking food out for dinner. Staff sitting at table eating no consumers ar…"
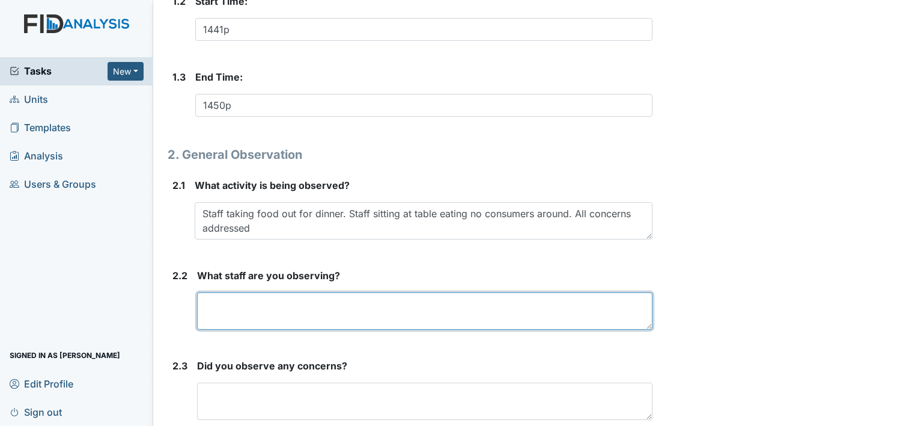
click at [275, 307] on textarea at bounding box center [425, 310] width 456 height 37
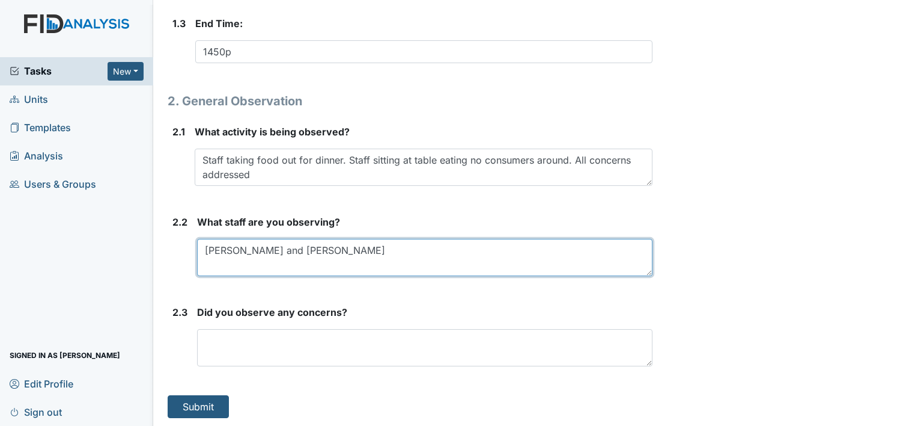
type textarea "Shanita Williams and Christine Livingstone"
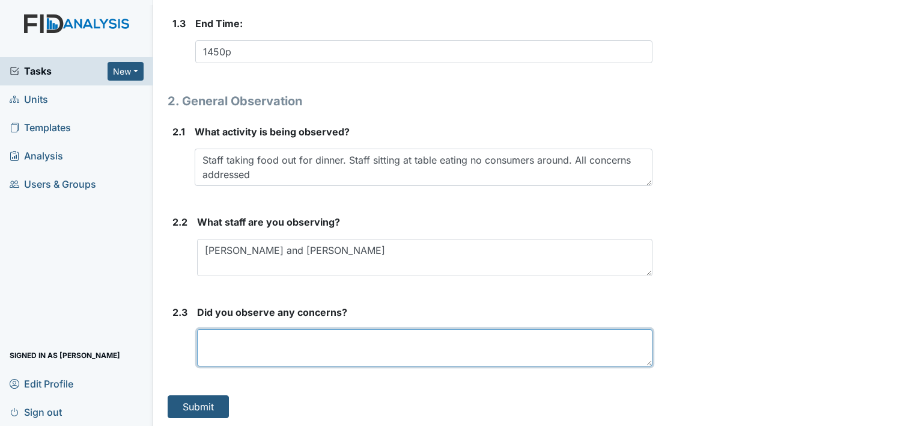
click at [347, 345] on textarea at bounding box center [425, 347] width 456 height 37
type textarea "All adressed"
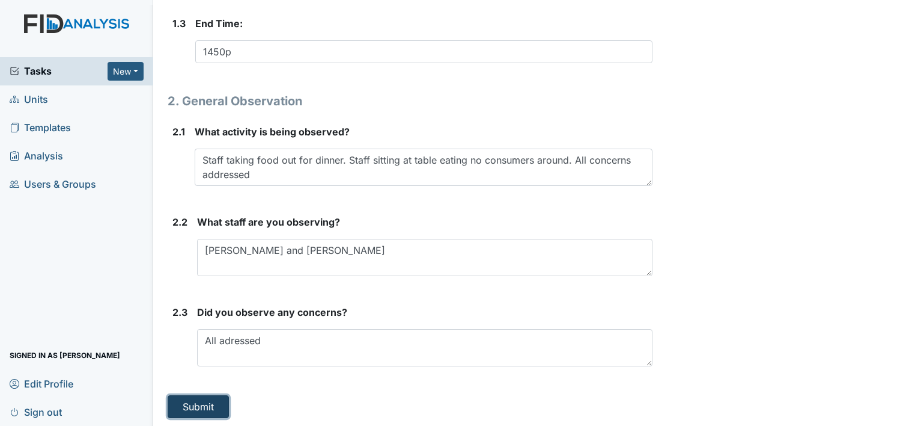
click at [195, 406] on button "Submit" at bounding box center [198, 406] width 61 height 23
